Goal: Find contact information: Find contact information

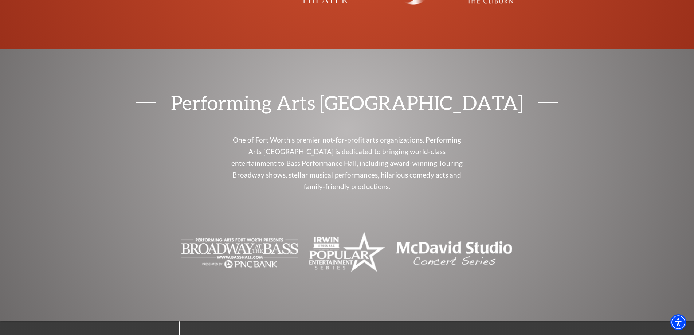
scroll to position [2940, 0]
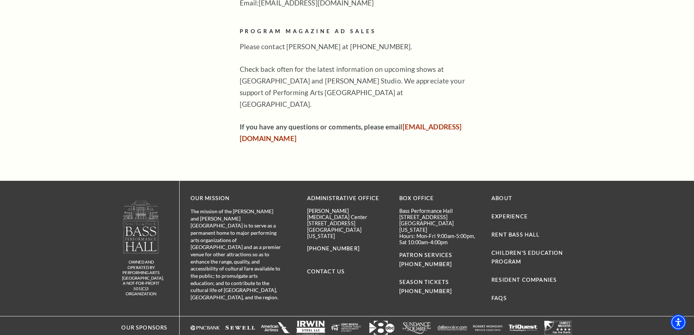
scroll to position [553, 0]
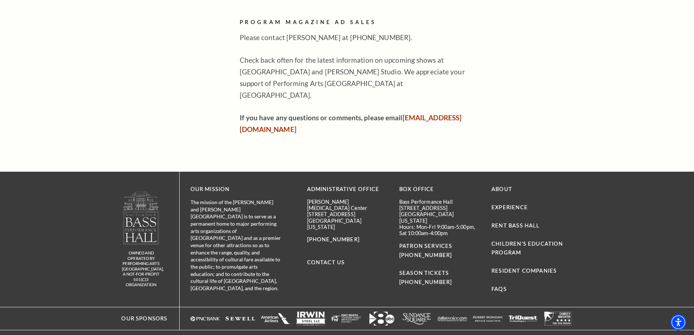
drag, startPoint x: 517, startPoint y: 319, endPoint x: 533, endPoint y: 322, distance: 16.3
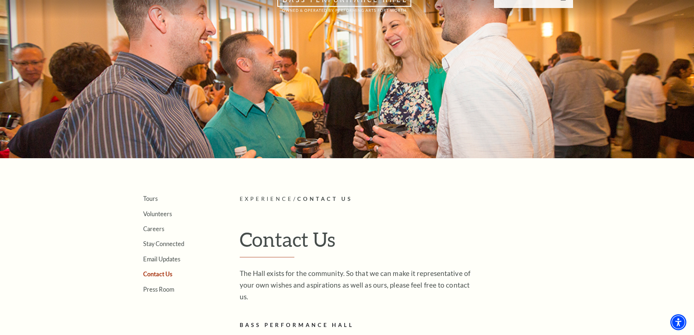
scroll to position [0, 0]
